Goal: Information Seeking & Learning: Learn about a topic

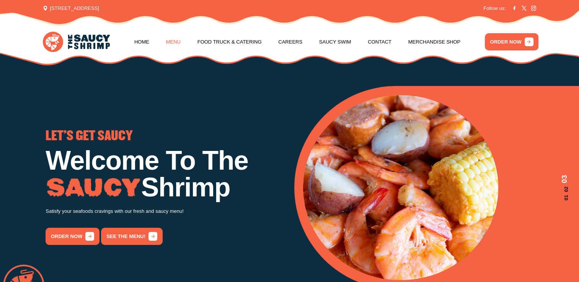
click at [178, 42] on link "Menu" at bounding box center [173, 42] width 15 height 29
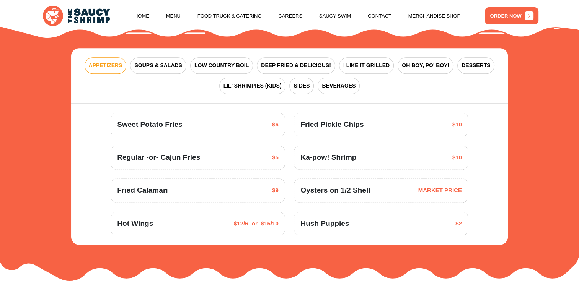
scroll to position [957, 0]
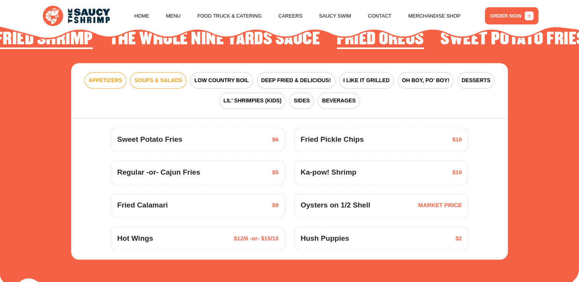
click at [167, 80] on span "SOUPS & SALADS" at bounding box center [157, 81] width 47 height 8
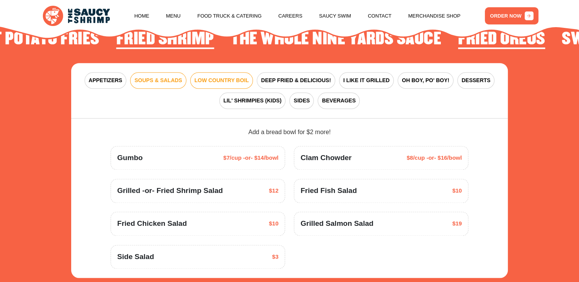
click at [218, 84] on span "LOW COUNTRY BOIL" at bounding box center [221, 81] width 54 height 8
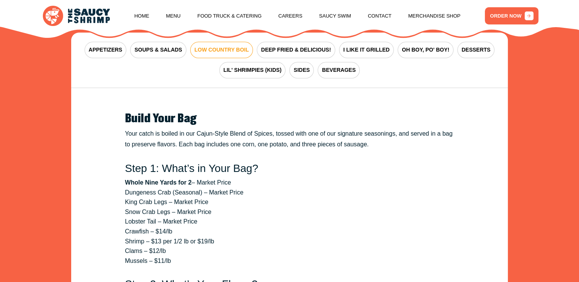
scroll to position [973, 0]
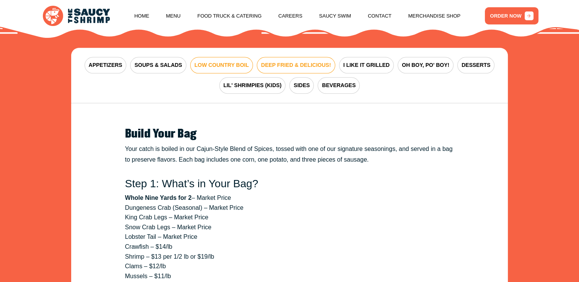
click at [280, 65] on span "DEEP FRIED & DELICIOUS!" at bounding box center [296, 65] width 70 height 8
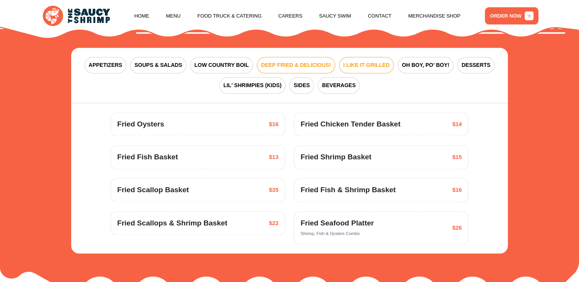
click at [371, 68] on span "I LIKE IT GRILLED" at bounding box center [366, 65] width 46 height 8
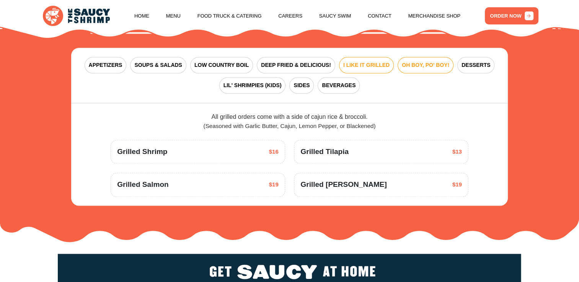
click at [425, 66] on span "OH BOY, PO' BOY!" at bounding box center [425, 65] width 47 height 8
